Goal: Task Accomplishment & Management: Complete application form

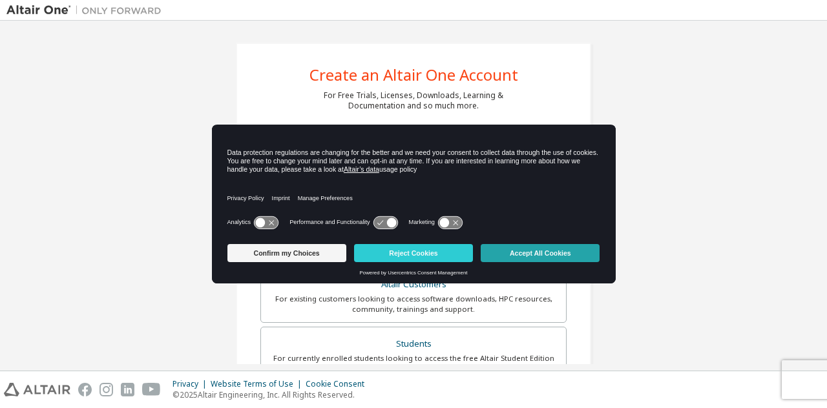
click at [496, 258] on button "Accept All Cookies" at bounding box center [540, 253] width 119 height 18
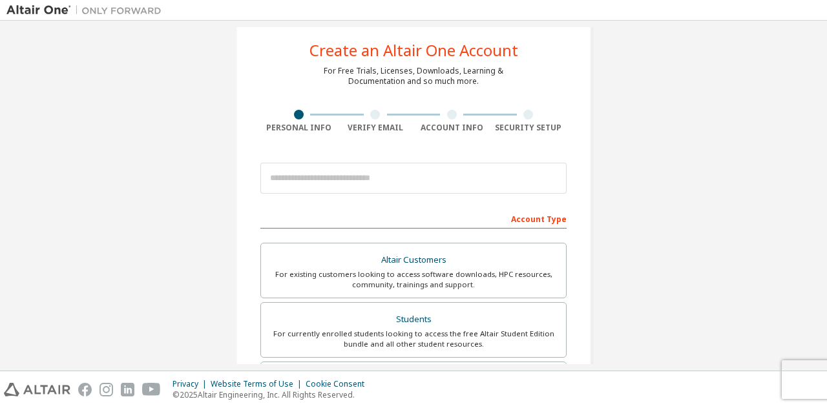
scroll to position [25, 0]
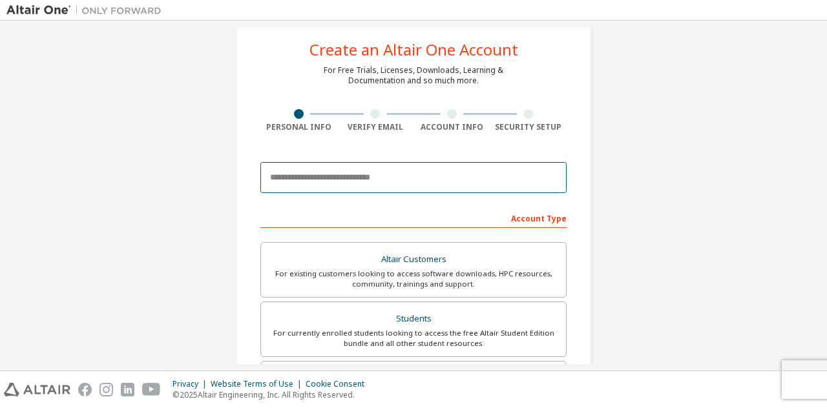
click at [441, 171] on input "email" at bounding box center [413, 177] width 306 height 31
type input "**********"
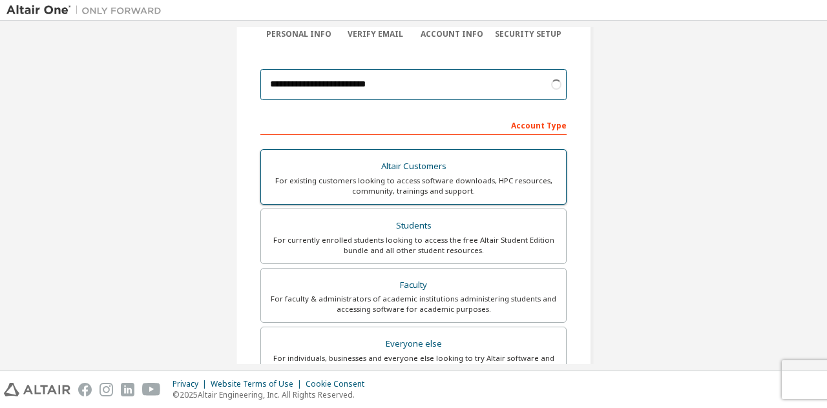
scroll to position [119, 0]
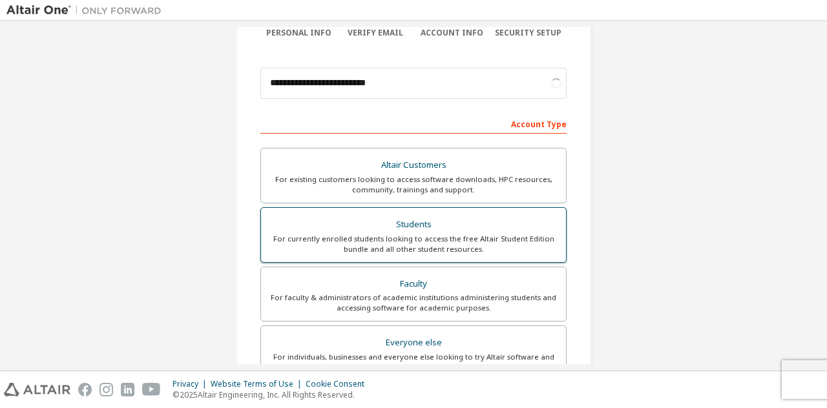
click at [453, 241] on div "For currently enrolled students looking to access the free Altair Student Editi…" at bounding box center [413, 244] width 289 height 21
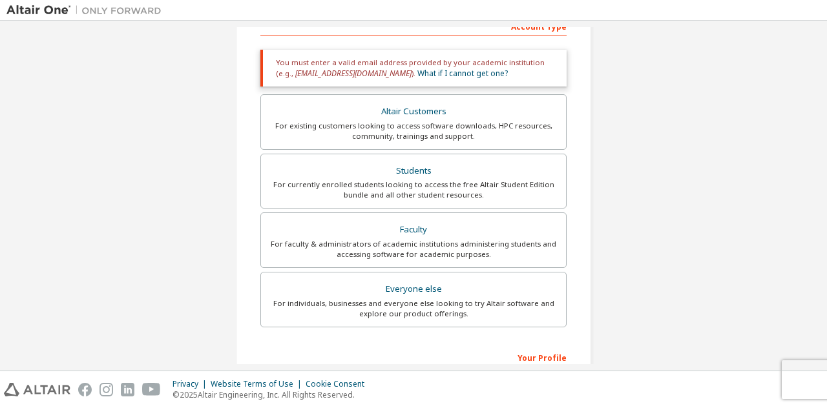
scroll to position [218, 0]
click at [446, 126] on div "For existing customers looking to access software downloads, HPC resources, com…" at bounding box center [413, 130] width 289 height 21
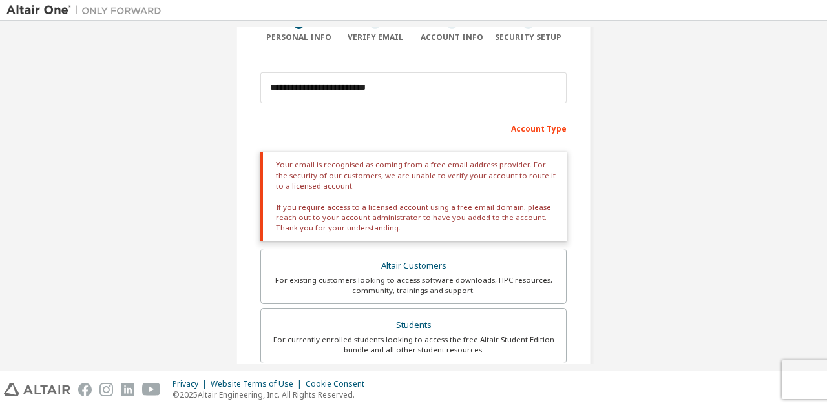
scroll to position [113, 0]
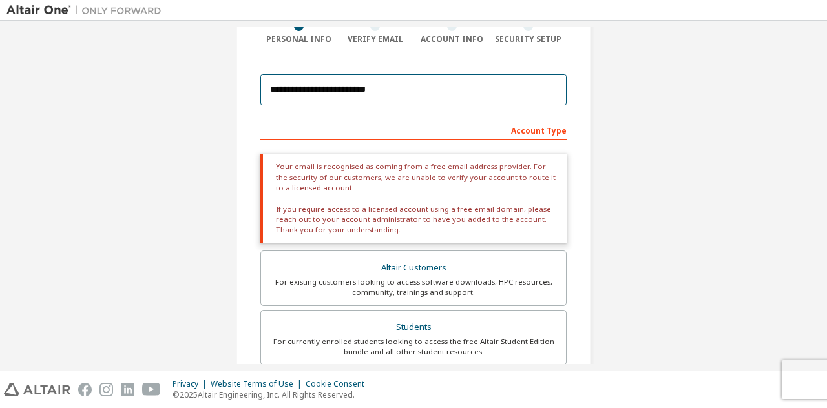
click at [423, 99] on input "**********" at bounding box center [413, 89] width 306 height 31
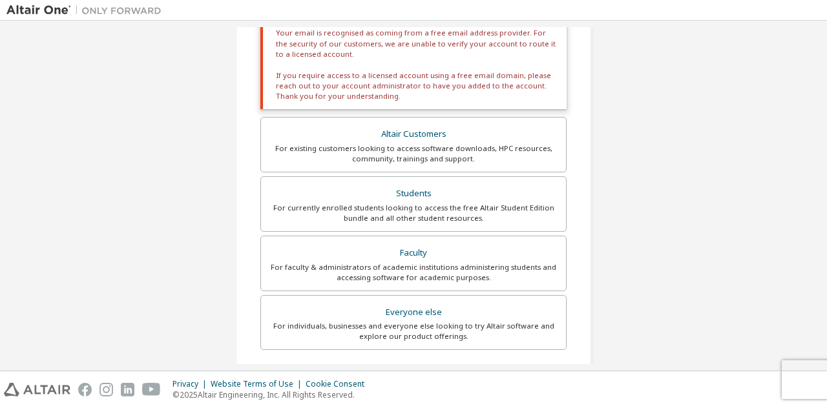
scroll to position [440, 0]
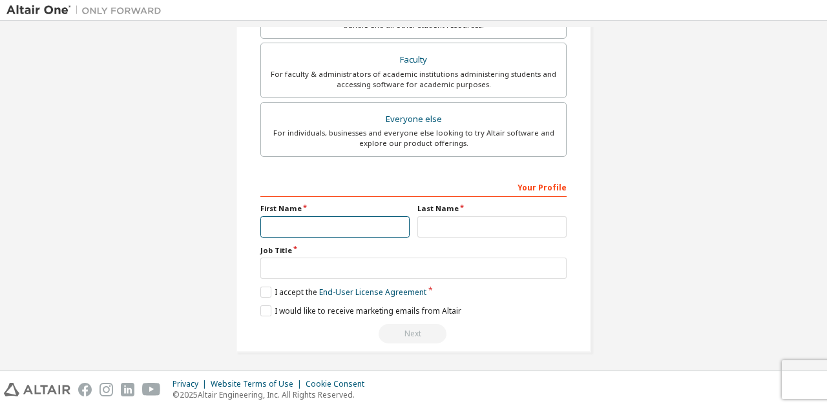
click at [345, 218] on input "text" at bounding box center [334, 226] width 149 height 21
type input "*"
type input "**********"
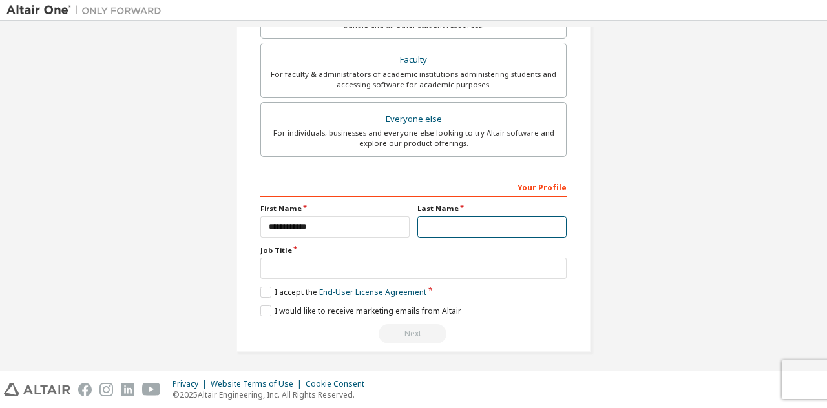
click at [417, 226] on input "text" at bounding box center [491, 226] width 149 height 21
type input "*********"
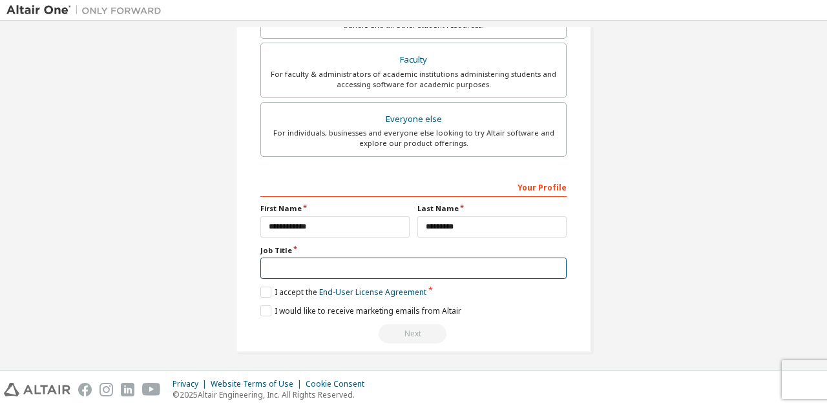
click at [395, 258] on input "text" at bounding box center [413, 268] width 306 height 21
type input "**********"
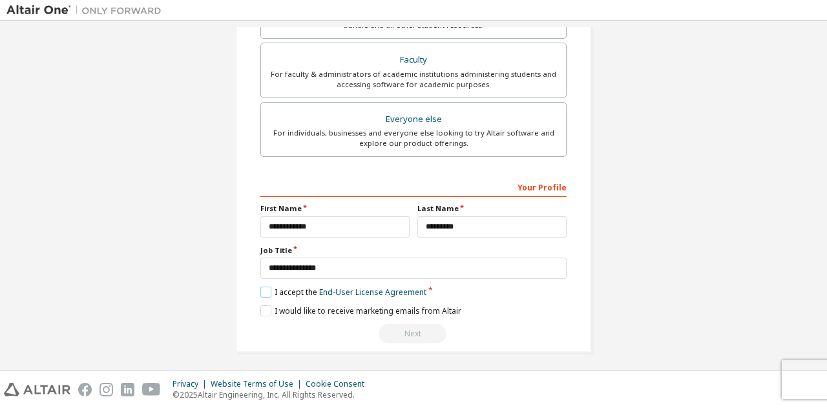
click at [272, 291] on label "I accept the End-User License Agreement" at bounding box center [343, 292] width 166 height 11
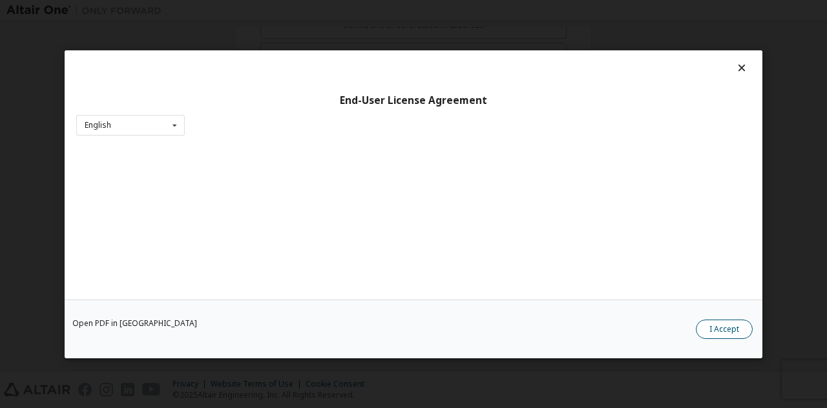
click at [718, 335] on button "I Accept" at bounding box center [724, 328] width 57 height 19
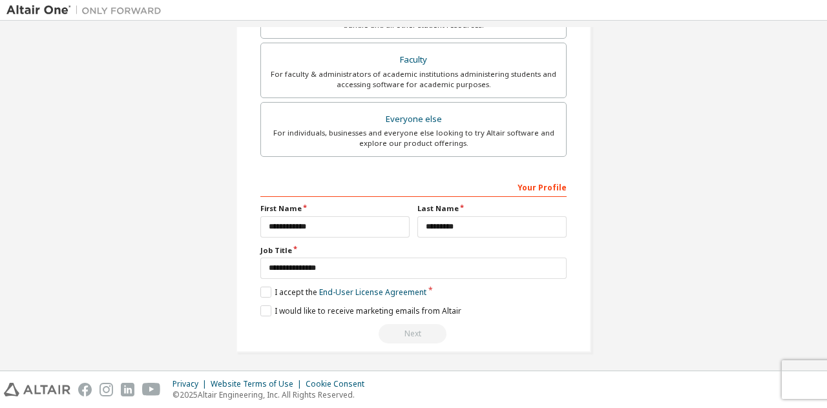
click at [262, 310] on label "I would like to receive marketing emails from Altair" at bounding box center [360, 311] width 201 height 11
click at [395, 329] on div "Next" at bounding box center [413, 333] width 306 height 19
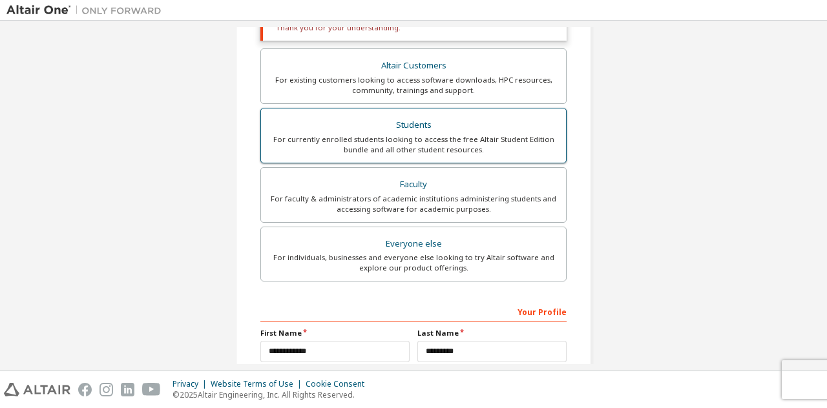
click at [404, 134] on div "For currently enrolled students looking to access the free Altair Student Editi…" at bounding box center [413, 144] width 289 height 21
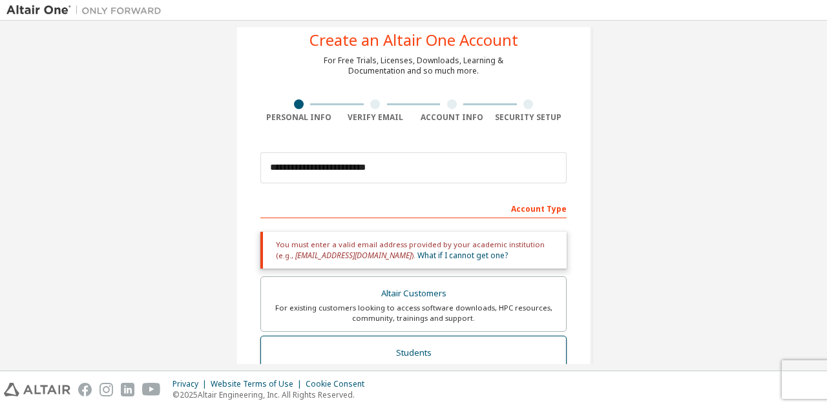
scroll to position [0, 0]
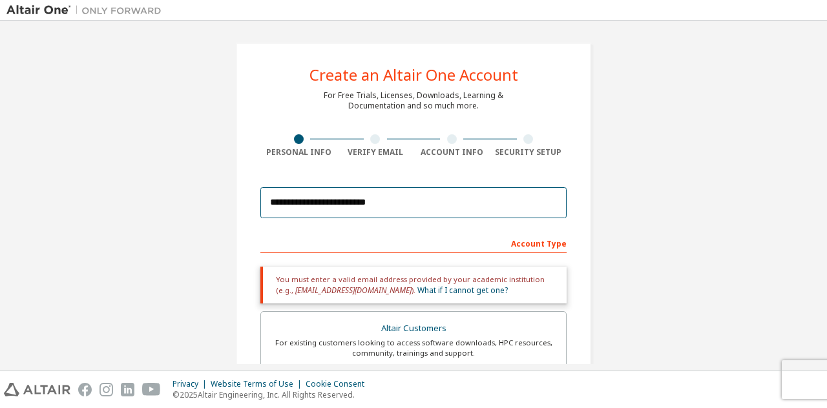
click at [366, 198] on input "**********" at bounding box center [413, 202] width 306 height 31
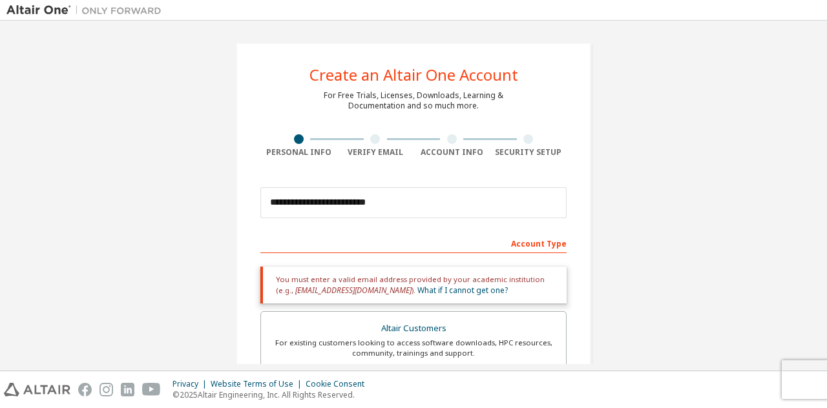
click at [397, 251] on div "Account Type" at bounding box center [413, 243] width 306 height 21
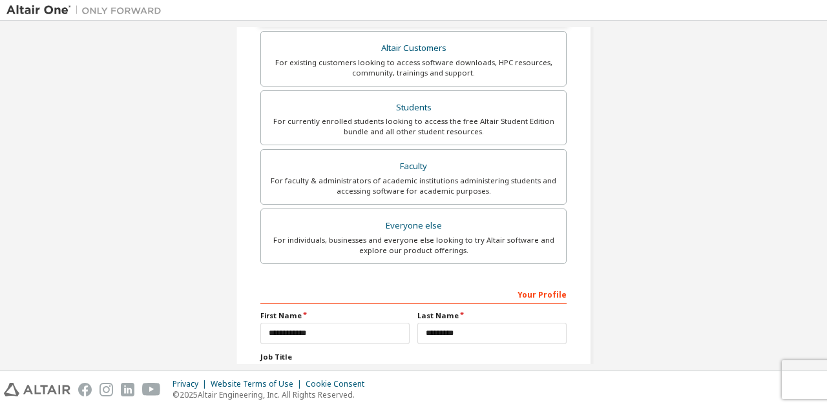
scroll to position [278, 0]
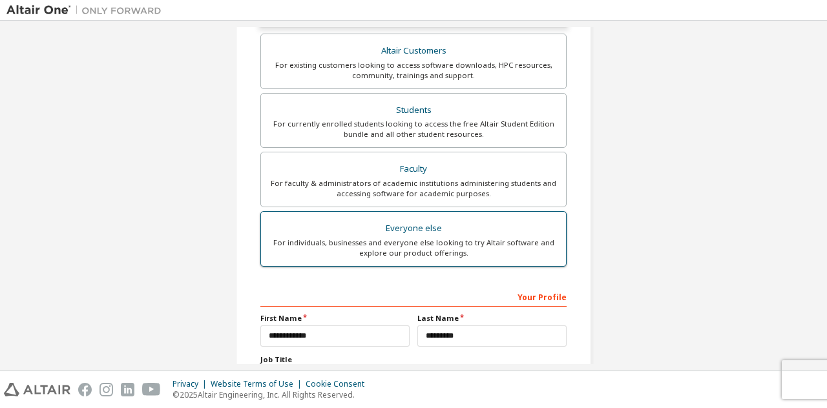
click at [412, 263] on label "Everyone else For individuals, businesses and everyone else looking to try Alta…" at bounding box center [413, 239] width 306 height 56
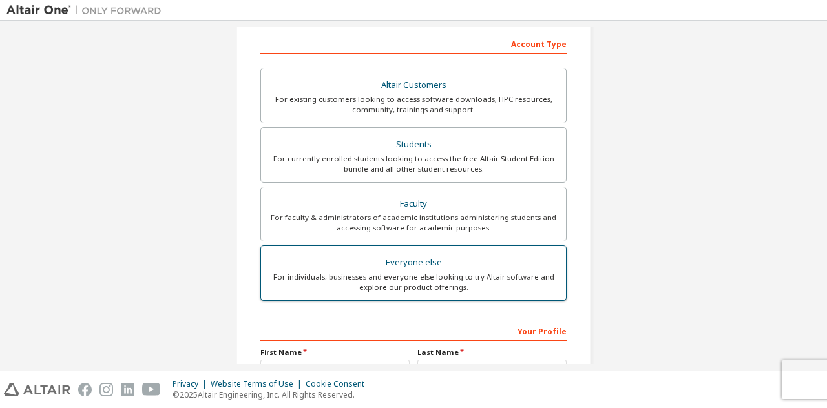
scroll to position [344, 0]
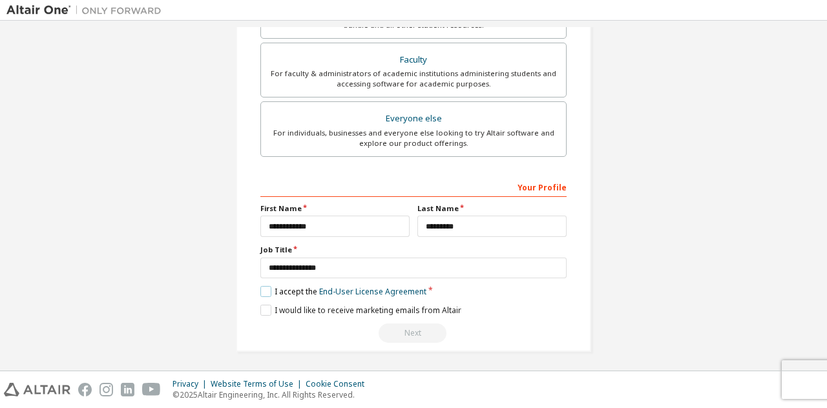
click at [268, 287] on label "I accept the End-User License Agreement" at bounding box center [343, 291] width 166 height 11
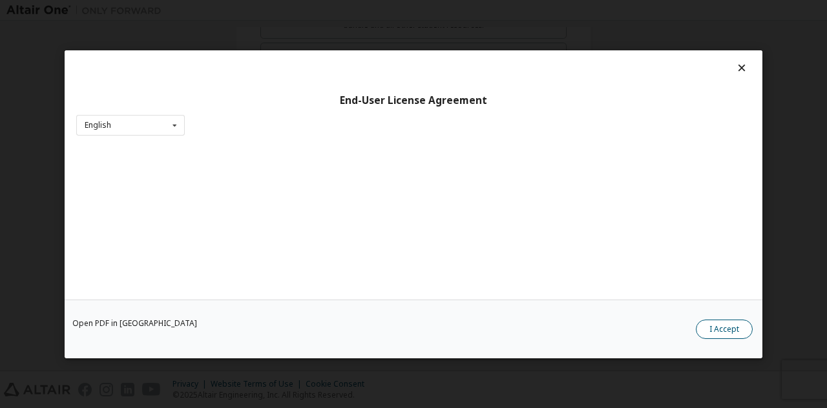
click at [717, 324] on button "I Accept" at bounding box center [724, 328] width 57 height 19
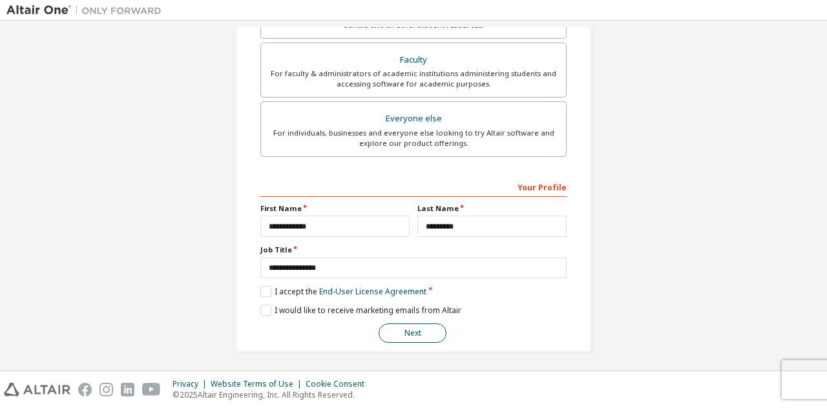
click at [433, 331] on button "Next" at bounding box center [412, 333] width 68 height 19
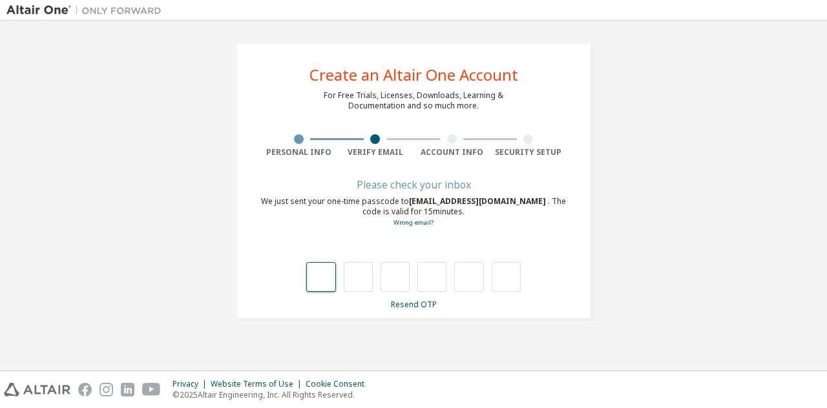
type input "*"
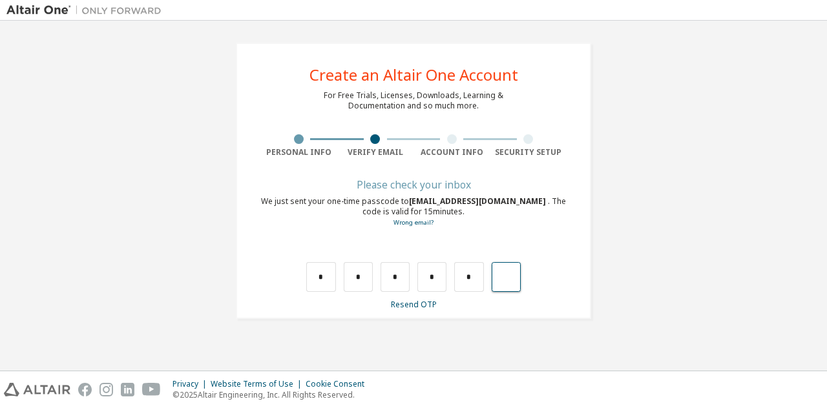
type input "*"
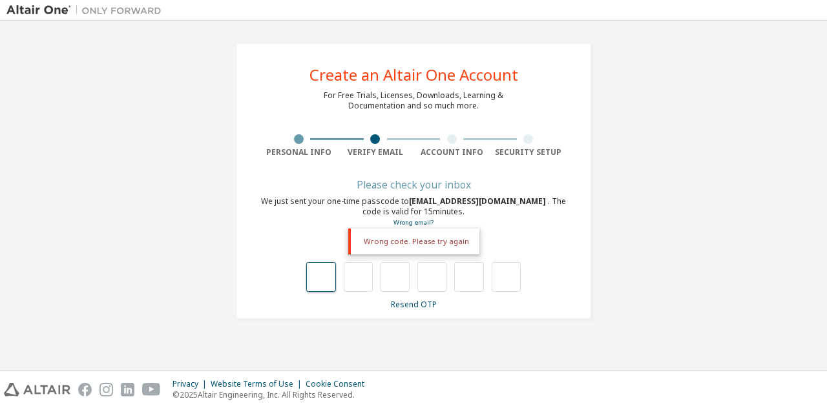
click at [312, 278] on input "text" at bounding box center [320, 277] width 29 height 30
type input "*"
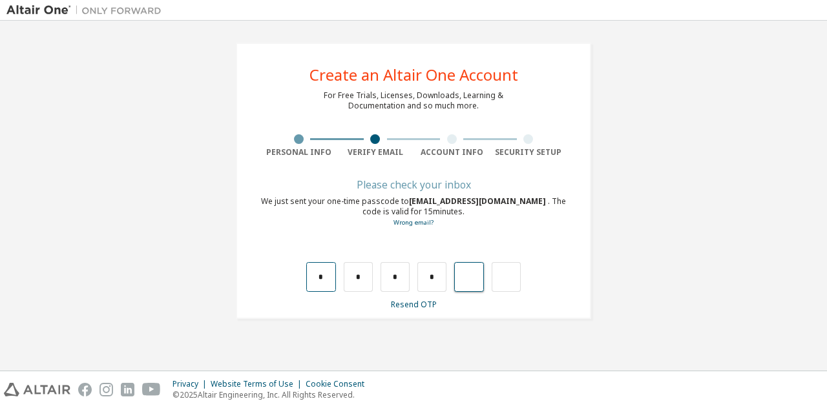
type input "*"
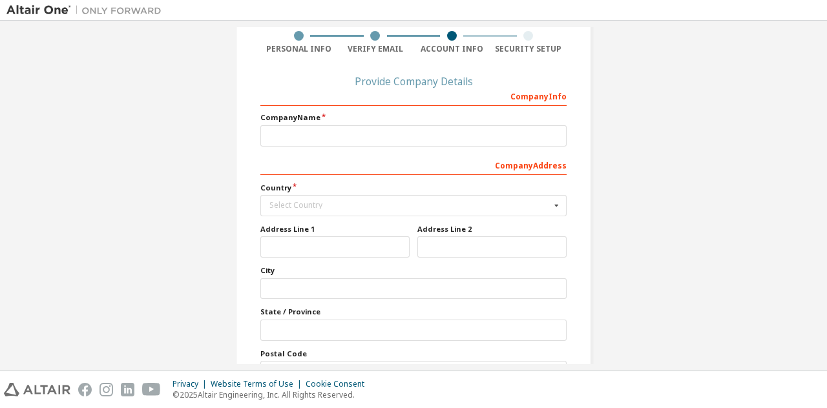
scroll to position [178, 0]
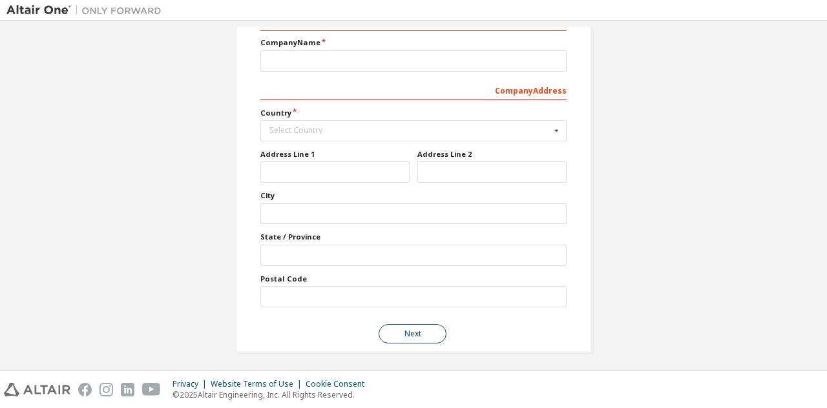
click at [386, 324] on button "Next" at bounding box center [412, 333] width 68 height 19
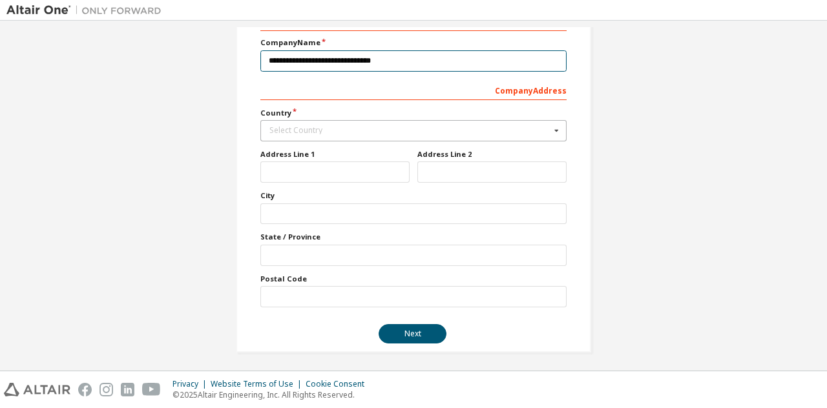
type input "**********"
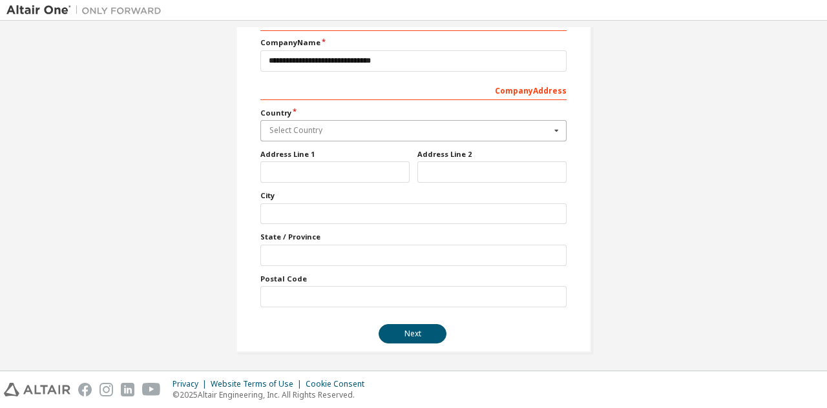
click at [426, 136] on input "text" at bounding box center [414, 131] width 305 height 20
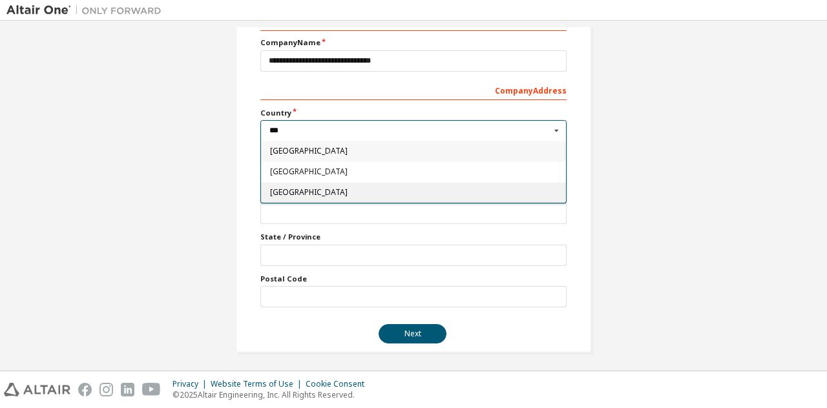
type input "***"
click at [398, 197] on div "[GEOGRAPHIC_DATA]" at bounding box center [413, 192] width 305 height 21
type input "***"
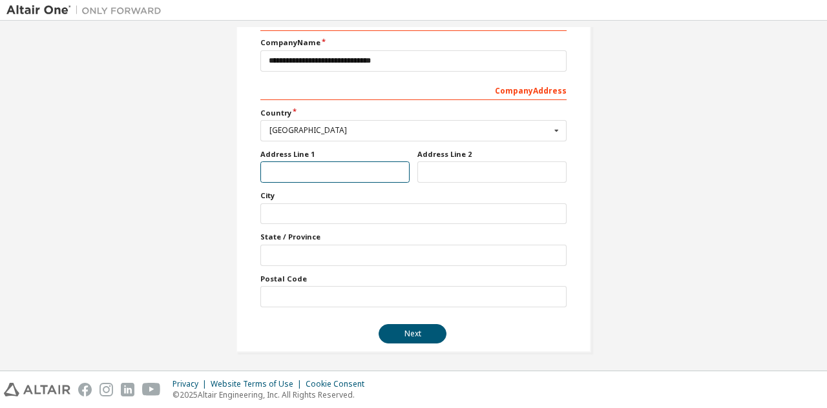
click at [362, 176] on input "text" at bounding box center [334, 171] width 149 height 21
click at [422, 324] on button "Next" at bounding box center [412, 333] width 68 height 19
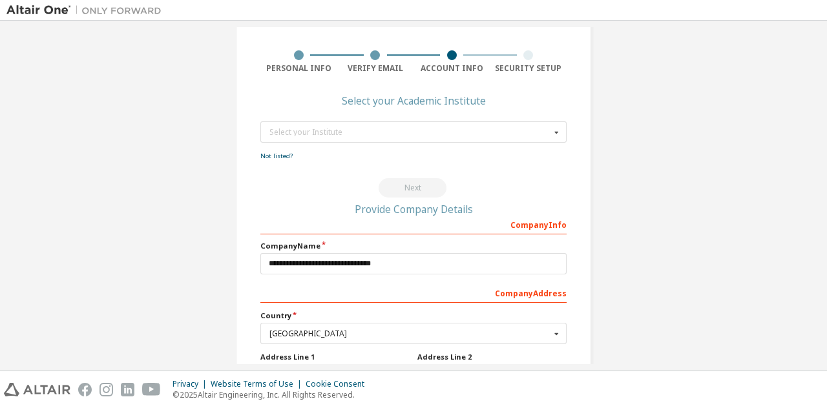
scroll to position [0, 0]
